Goal: Download file/media

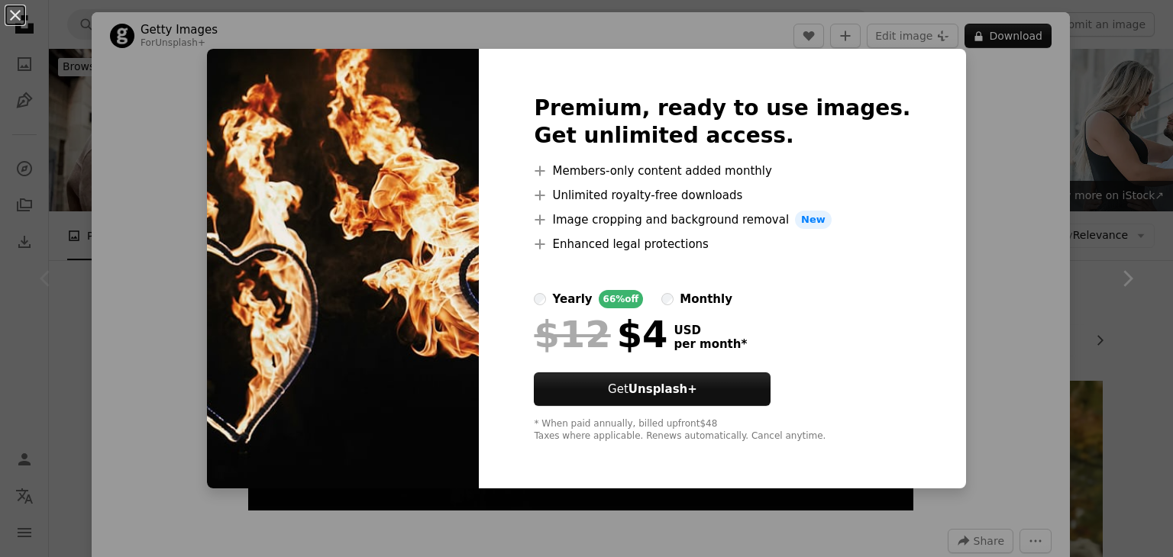
click at [1053, 289] on div "An X shape Premium, ready to use images. Get unlimited access. A plus sign Memb…" at bounding box center [586, 278] width 1173 height 557
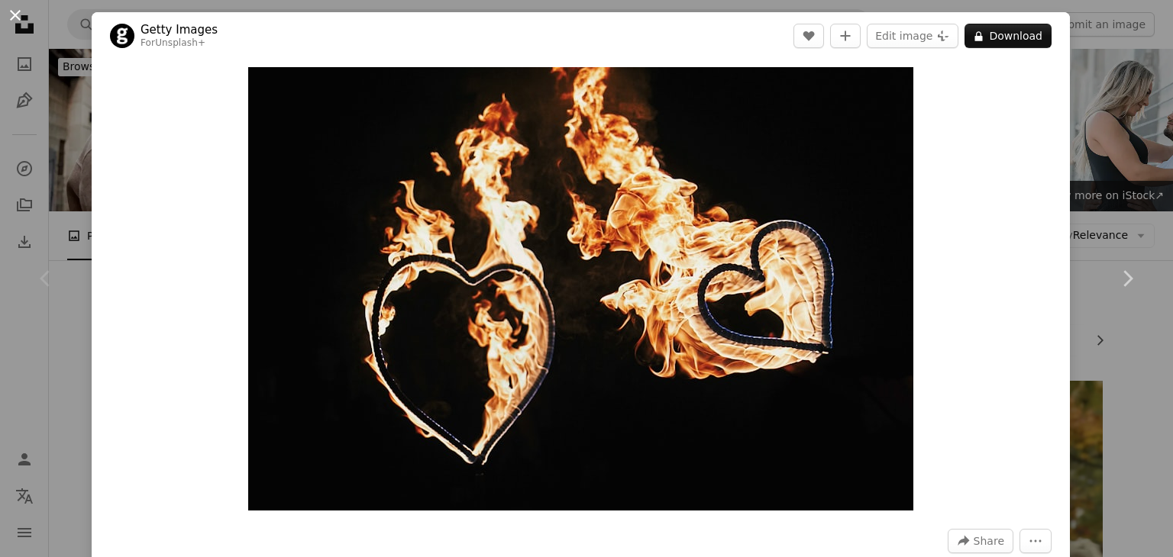
click at [21, 9] on button "An X shape" at bounding box center [15, 15] width 18 height 18
